Goal: Task Accomplishment & Management: Manage account settings

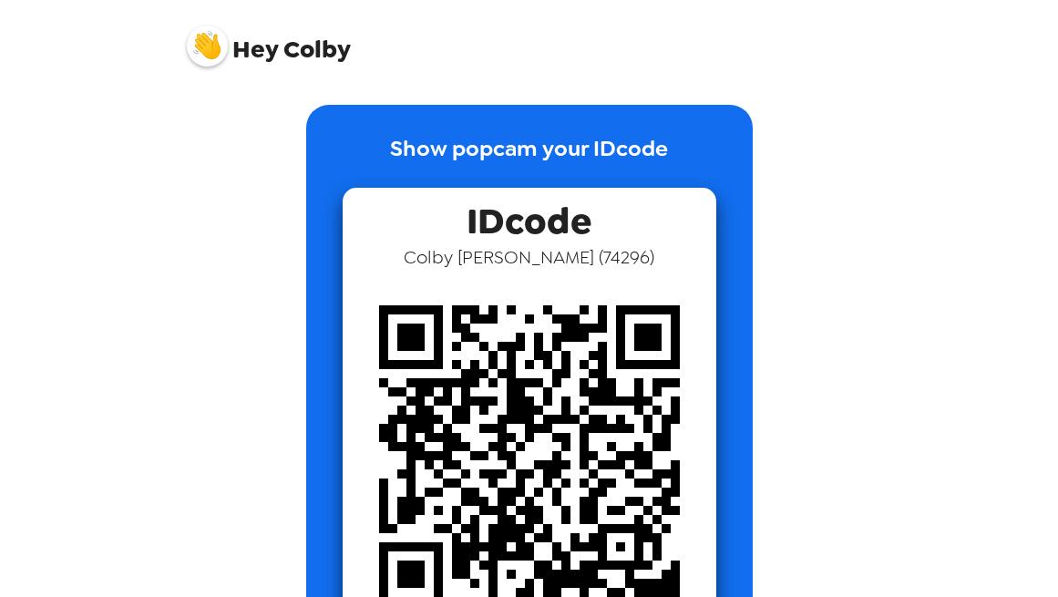
click at [215, 49] on img at bounding box center [207, 46] width 41 height 41
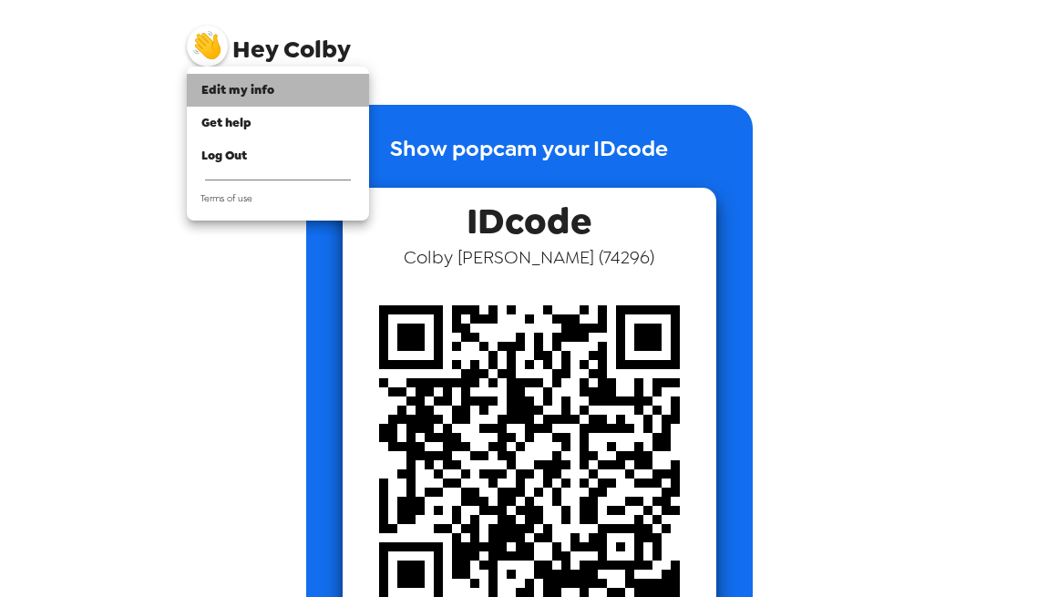
click at [251, 89] on span "Edit my info" at bounding box center [237, 89] width 73 height 15
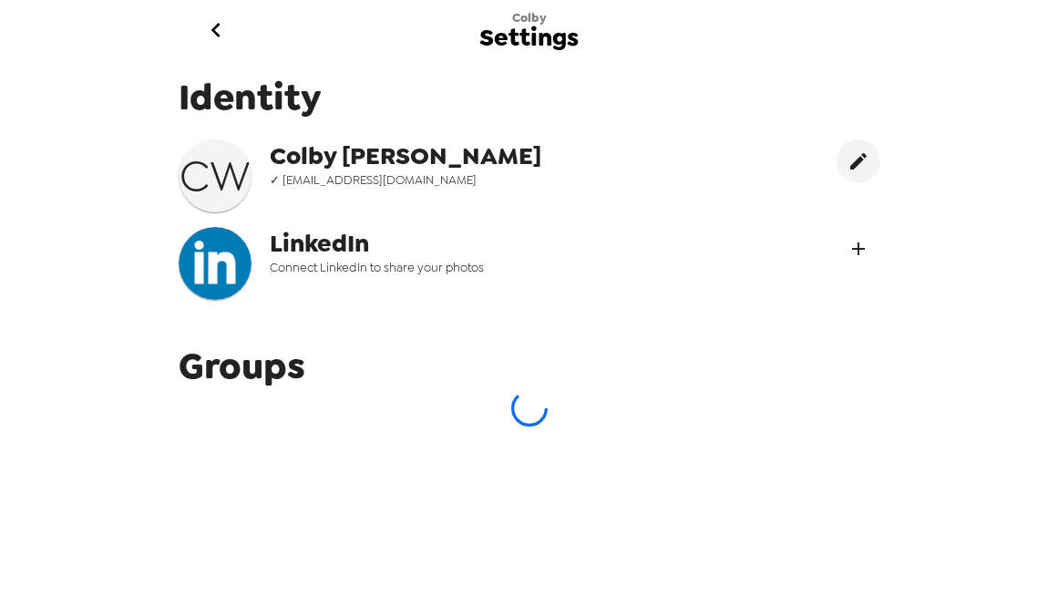
click at [869, 266] on button "Connect LinekdIn" at bounding box center [859, 249] width 44 height 44
